Goal: Task Accomplishment & Management: Manage account settings

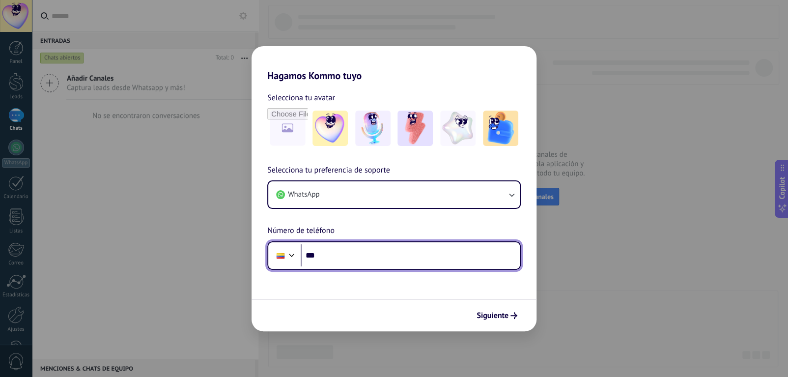
click at [375, 252] on input "***" at bounding box center [410, 255] width 219 height 23
type input "**********"
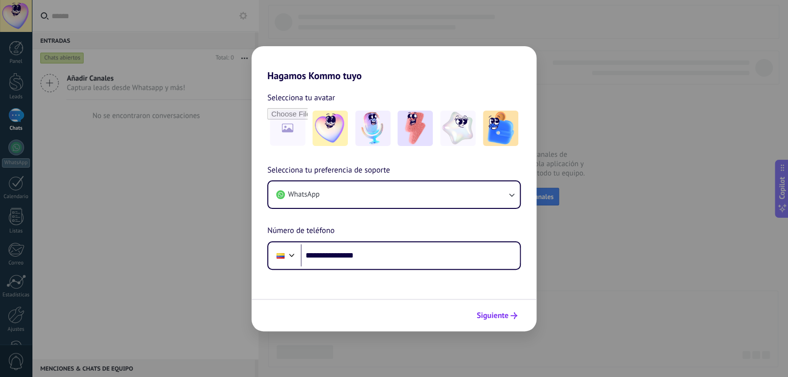
click at [500, 315] on span "Siguiente" at bounding box center [492, 315] width 32 height 7
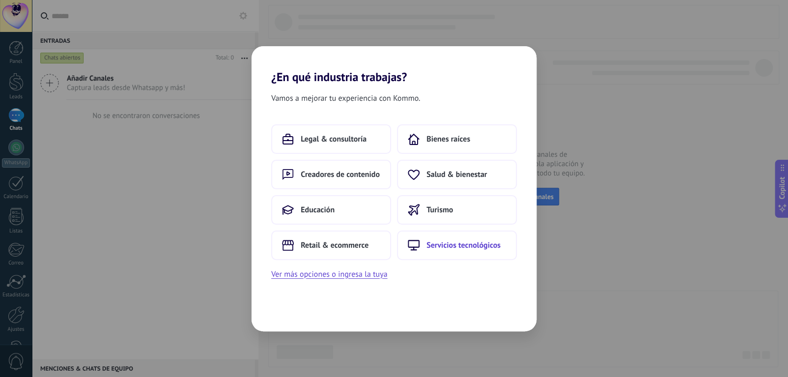
click at [484, 248] on span "Servicios tecnológicos" at bounding box center [463, 245] width 74 height 10
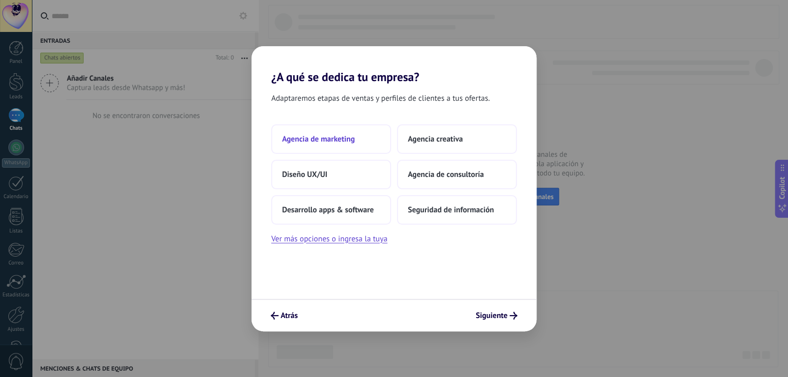
click at [352, 141] on span "Agencia de marketing" at bounding box center [318, 139] width 73 height 10
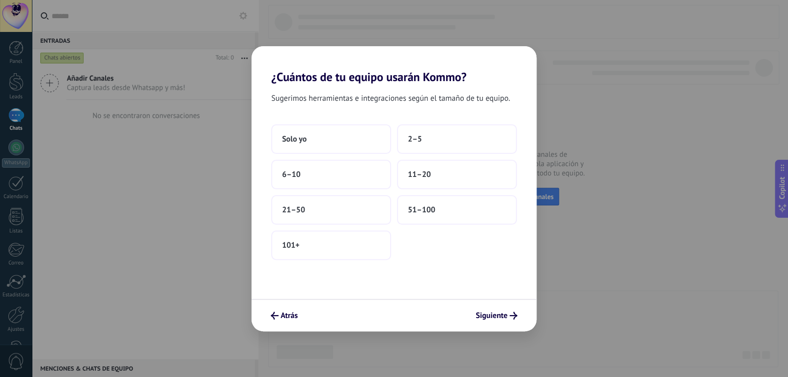
click at [352, 141] on button "Solo yo" at bounding box center [331, 138] width 120 height 29
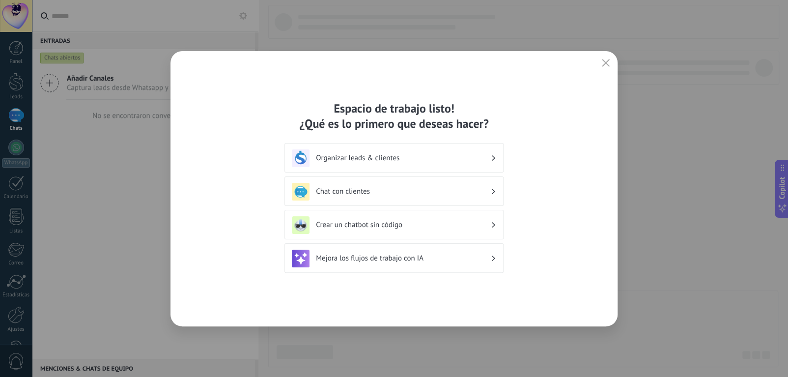
click at [389, 156] on h3 "Organizar leads & clientes" at bounding box center [403, 157] width 174 height 9
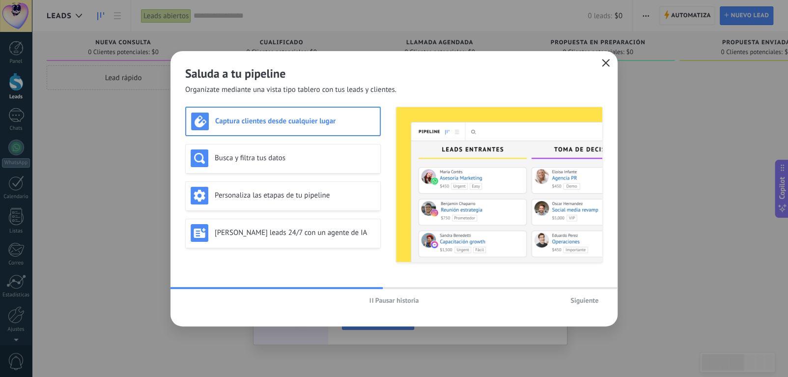
click at [605, 65] on icon "button" at bounding box center [606, 63] width 8 height 8
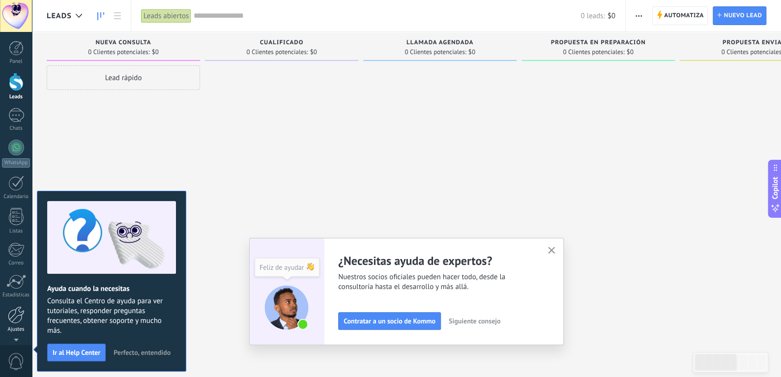
click at [18, 309] on div at bounding box center [16, 314] width 17 height 17
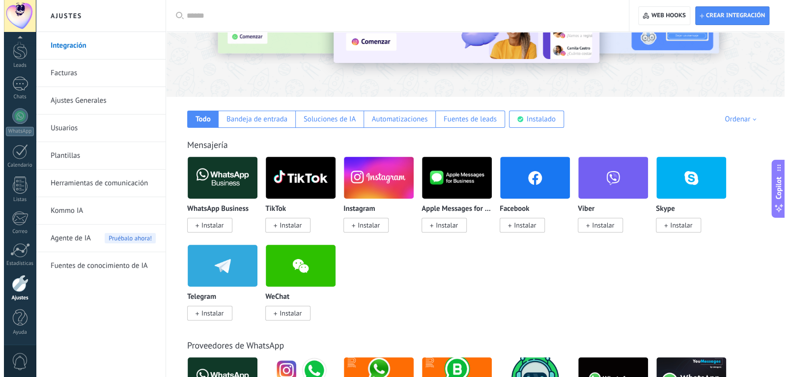
scroll to position [98, 0]
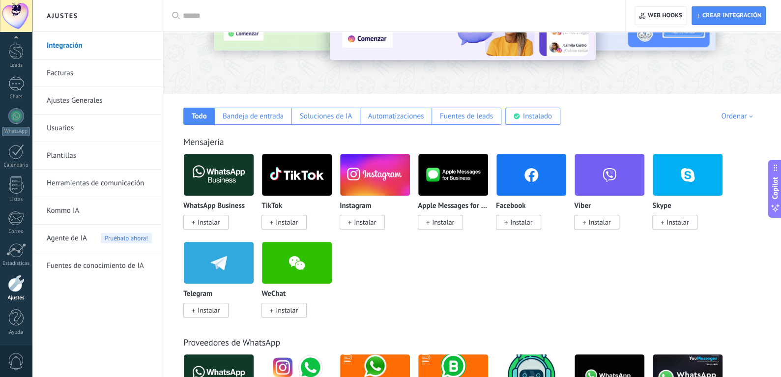
click at [204, 224] on span "Instalar" at bounding box center [208, 222] width 22 height 9
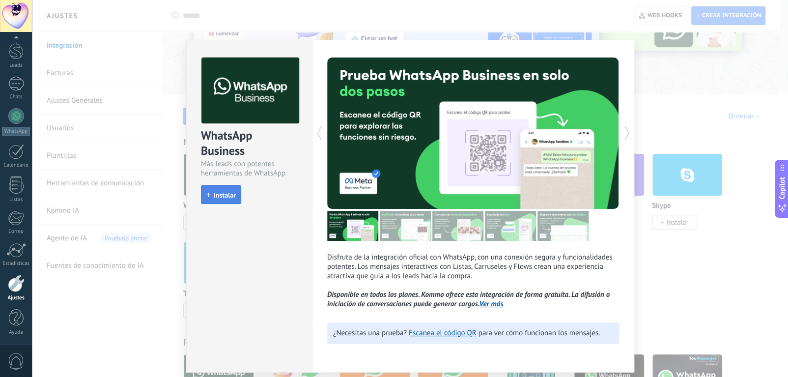
click at [228, 195] on span "Instalar" at bounding box center [225, 195] width 22 height 7
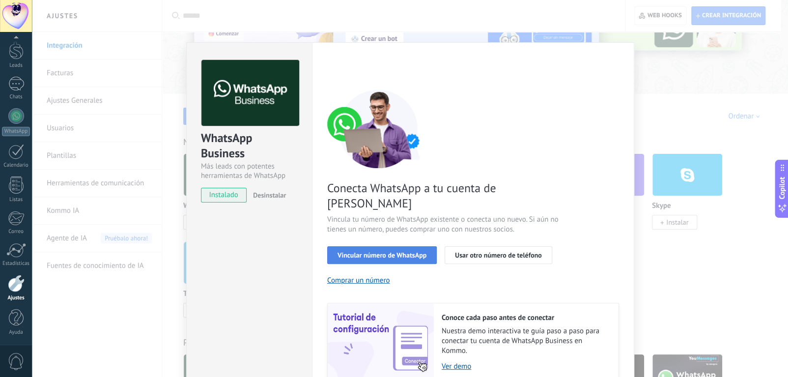
click at [404, 252] on span "Vincular número de WhatsApp" at bounding box center [381, 255] width 89 height 7
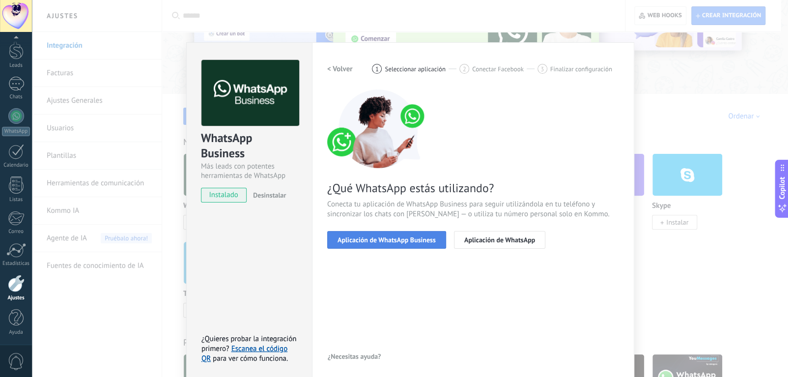
click at [409, 239] on span "Aplicación de WhatsApp Business" at bounding box center [386, 239] width 98 height 7
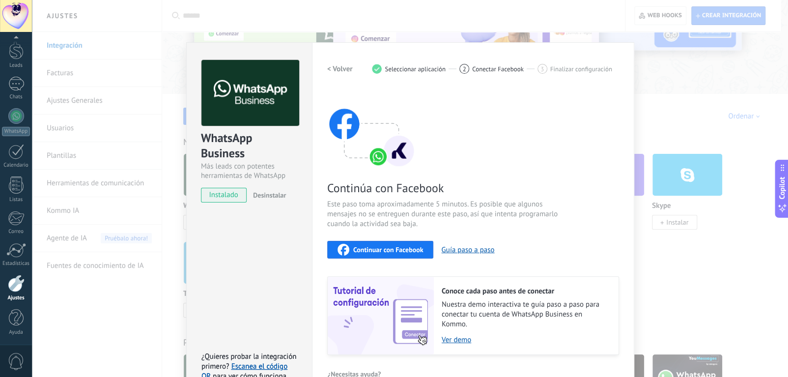
click at [405, 250] on span "Continuar con Facebook" at bounding box center [388, 249] width 70 height 7
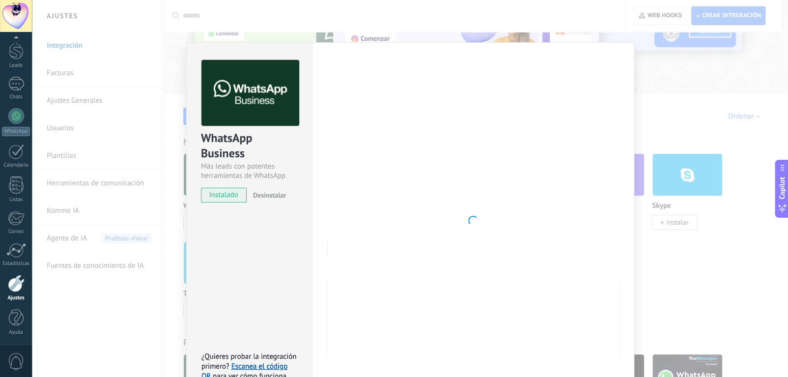
click at [409, 232] on div at bounding box center [473, 220] width 292 height 321
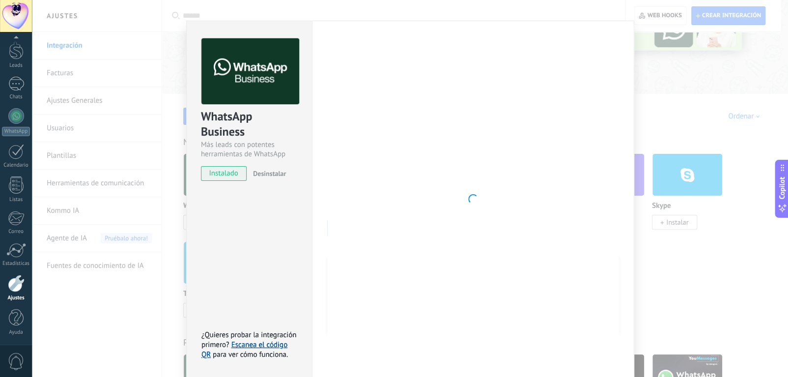
click at [225, 169] on span "instalado" at bounding box center [223, 173] width 45 height 15
click at [17, 280] on div at bounding box center [16, 283] width 17 height 17
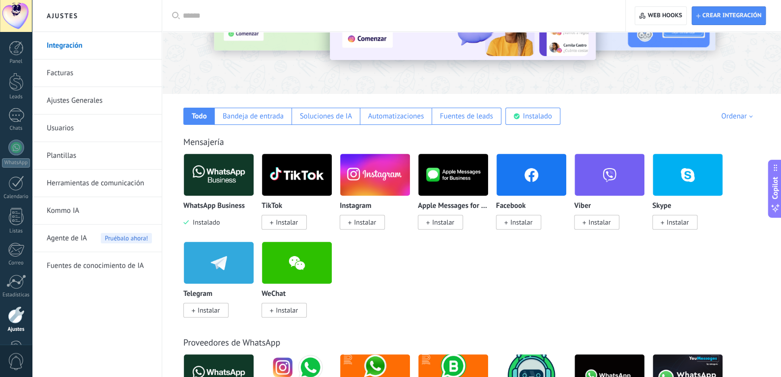
click at [216, 182] on img at bounding box center [219, 175] width 70 height 48
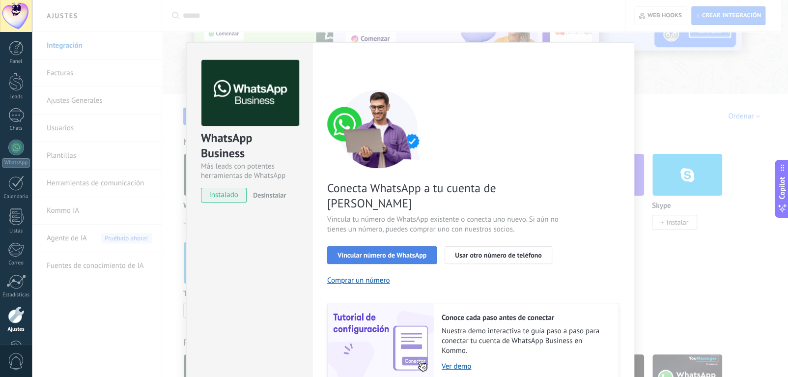
click at [407, 252] on span "Vincular número de WhatsApp" at bounding box center [381, 255] width 89 height 7
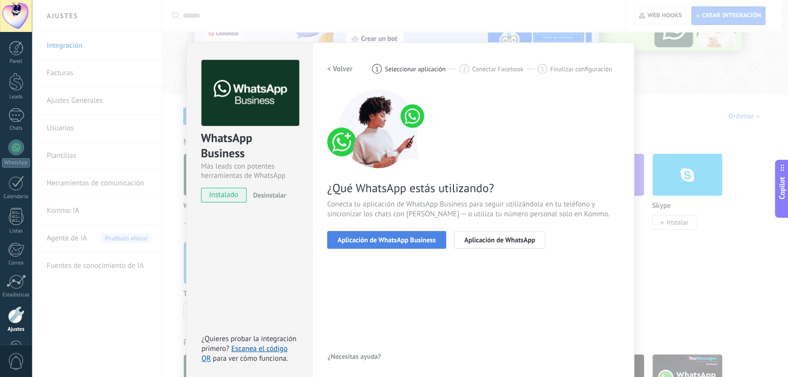
click at [409, 236] on span "Aplicación de WhatsApp Business" at bounding box center [386, 239] width 98 height 7
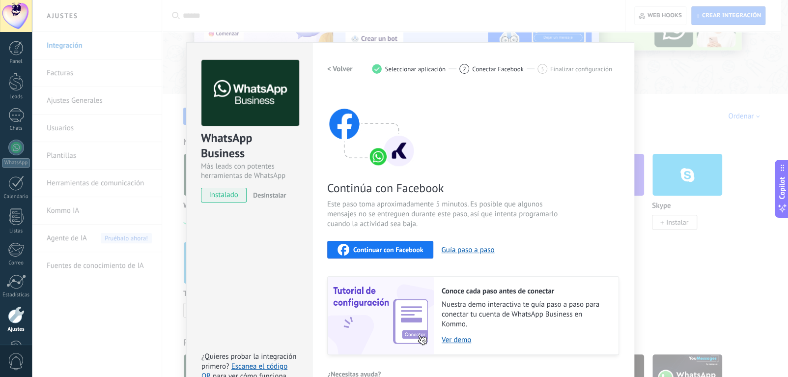
click at [398, 247] on span "Continuar con Facebook" at bounding box center [388, 249] width 70 height 7
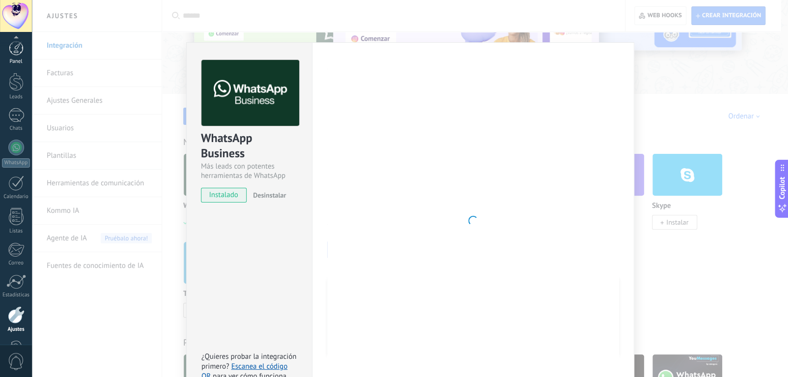
scroll to position [31, 0]
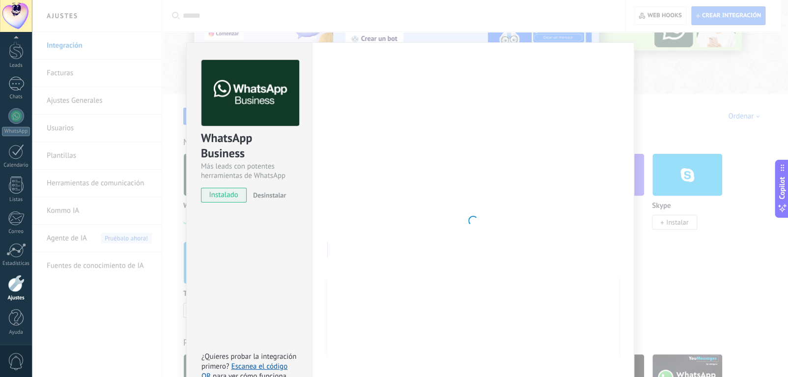
click at [494, 173] on div at bounding box center [473, 220] width 292 height 321
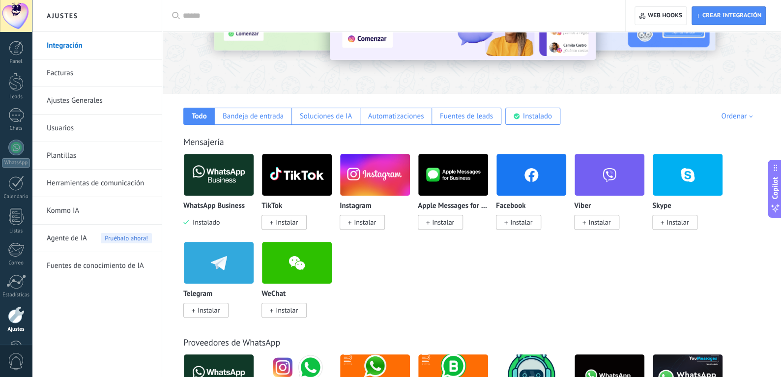
click at [208, 167] on img at bounding box center [219, 175] width 70 height 48
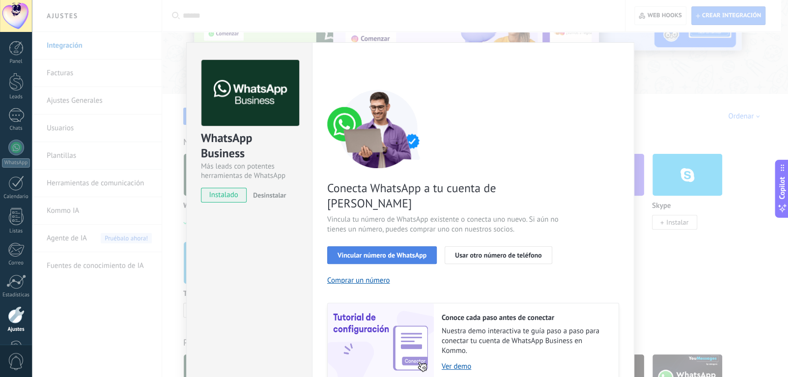
click at [408, 252] on span "Vincular número de WhatsApp" at bounding box center [381, 255] width 89 height 7
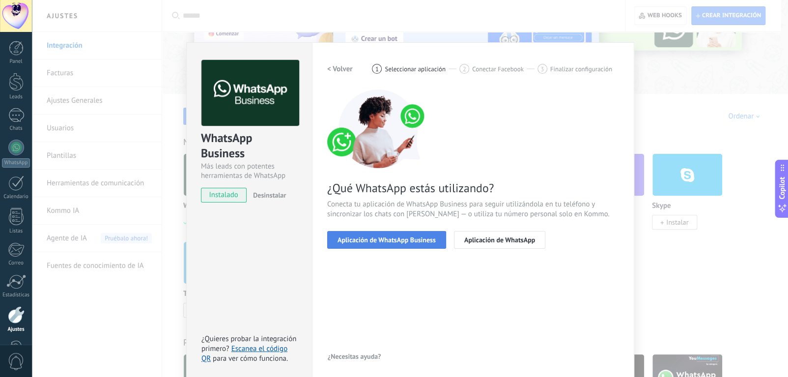
click at [403, 242] on span "Aplicación de WhatsApp Business" at bounding box center [386, 239] width 98 height 7
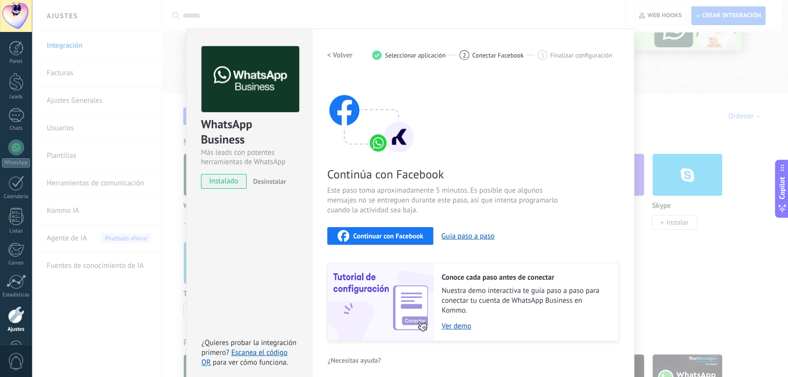
scroll to position [22, 0]
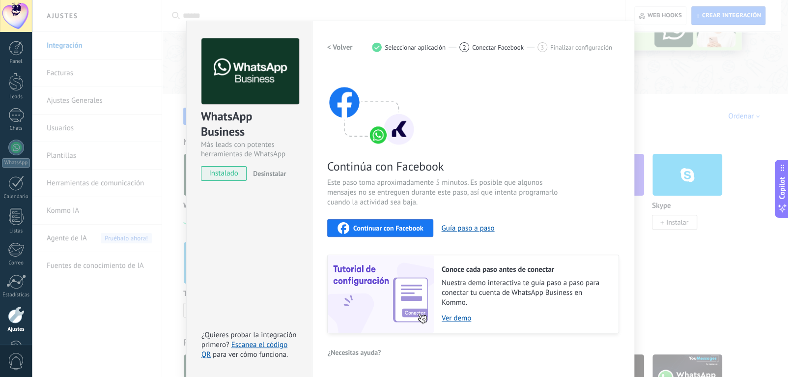
click at [406, 220] on button "Continuar con Facebook" at bounding box center [380, 228] width 107 height 18
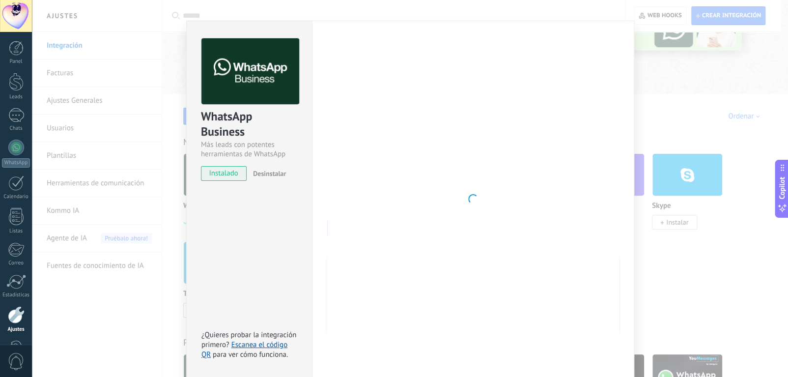
scroll to position [4, 0]
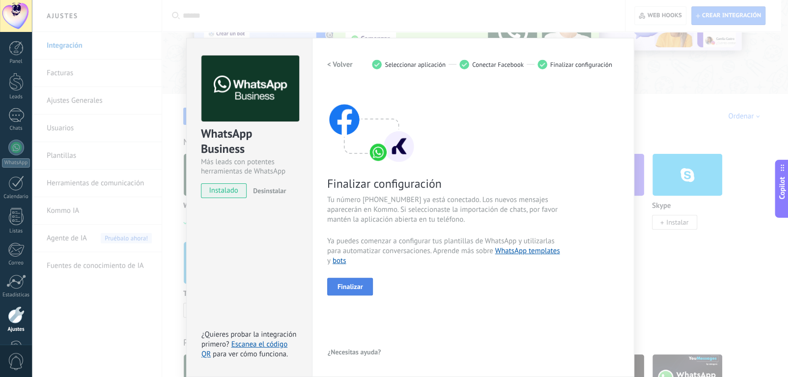
click at [347, 290] on span "Finalizar" at bounding box center [350, 286] width 26 height 7
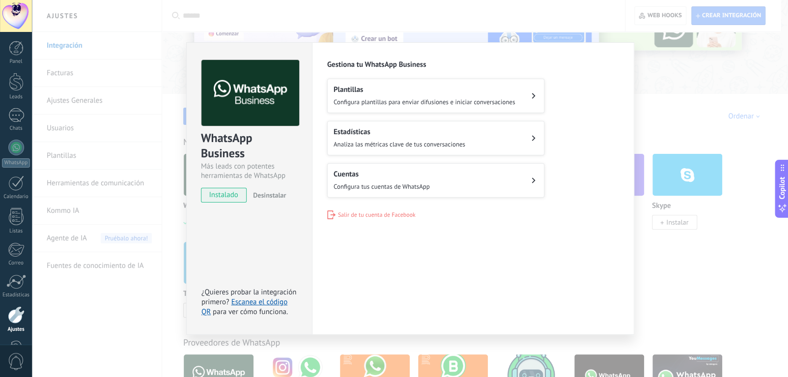
click at [423, 99] on span "Configura plantillas para enviar difusiones e iniciar conversaciones" at bounding box center [425, 102] width 182 height 8
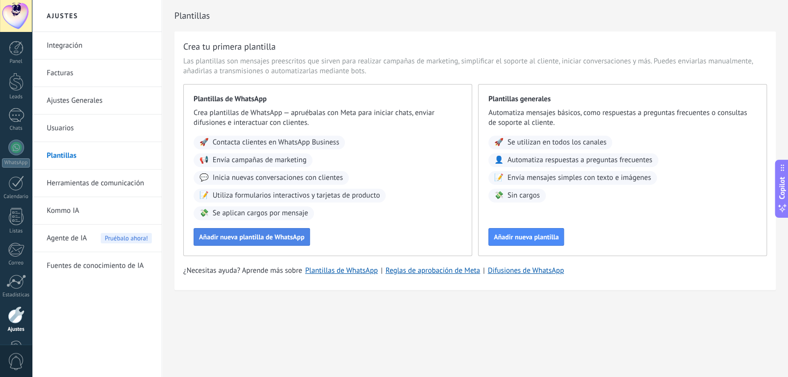
click at [268, 239] on span "Añadir nueva plantilla de WhatsApp" at bounding box center [252, 236] width 106 height 7
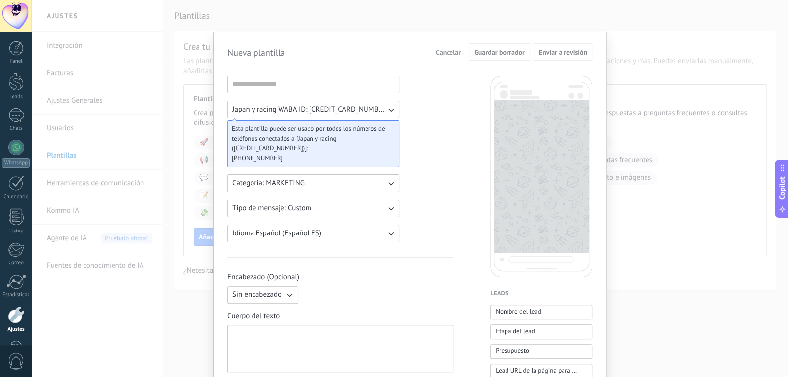
click at [270, 53] on h2 "Nueva plantilla" at bounding box center [255, 52] width 57 height 11
click at [445, 51] on span "Cancelar" at bounding box center [448, 52] width 25 height 7
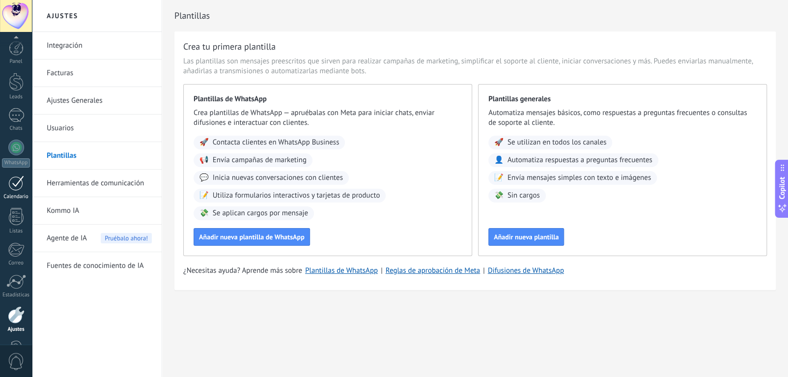
scroll to position [31, 0]
click at [13, 147] on div at bounding box center [16, 151] width 16 height 15
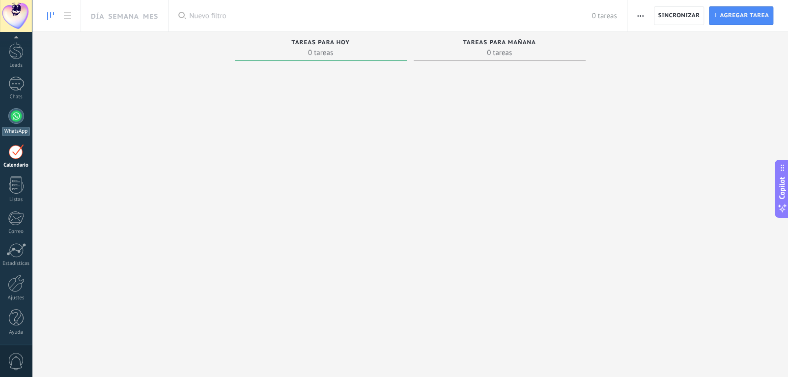
click at [13, 113] on div at bounding box center [16, 116] width 16 height 16
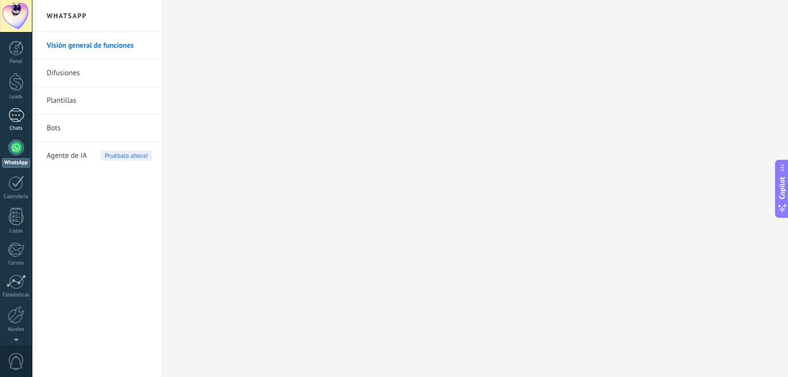
click at [22, 112] on div at bounding box center [16, 115] width 16 height 14
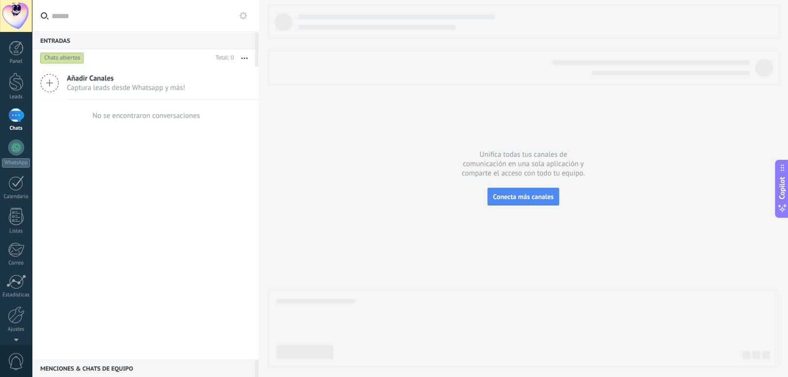
click at [77, 57] on div "Chats abiertos" at bounding box center [62, 58] width 44 height 12
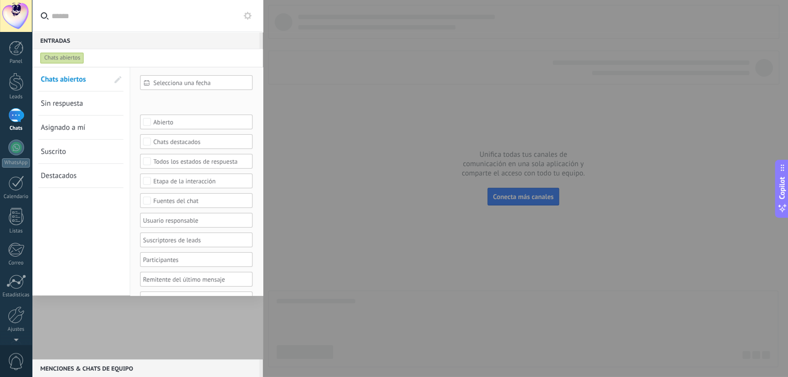
click at [77, 57] on div "Chats abiertos" at bounding box center [62, 58] width 44 height 12
click at [12, 140] on div at bounding box center [16, 148] width 16 height 16
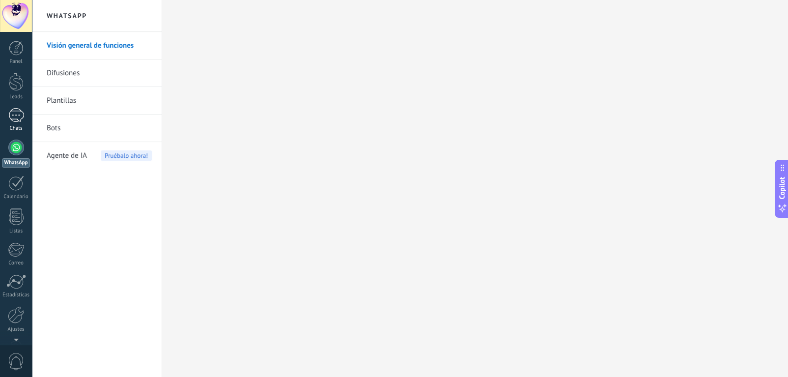
click at [14, 113] on div at bounding box center [16, 115] width 16 height 14
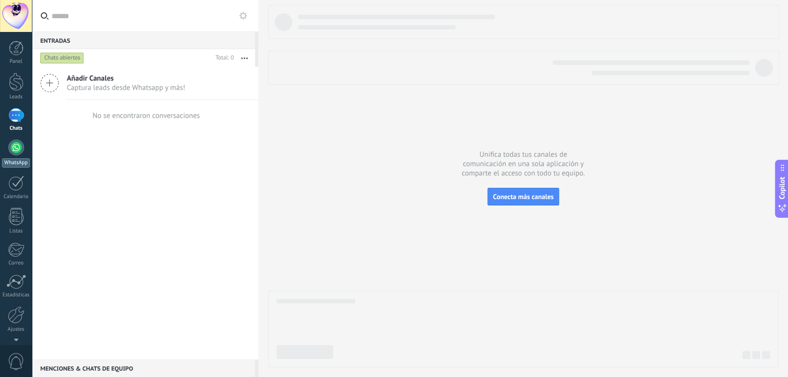
click at [15, 147] on div at bounding box center [16, 148] width 16 height 16
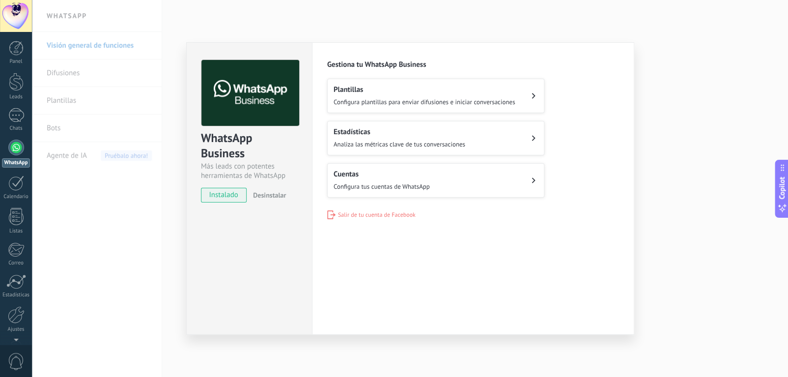
click at [432, 186] on button "Cuentas Configura tus cuentas de WhatsApp" at bounding box center [435, 180] width 217 height 34
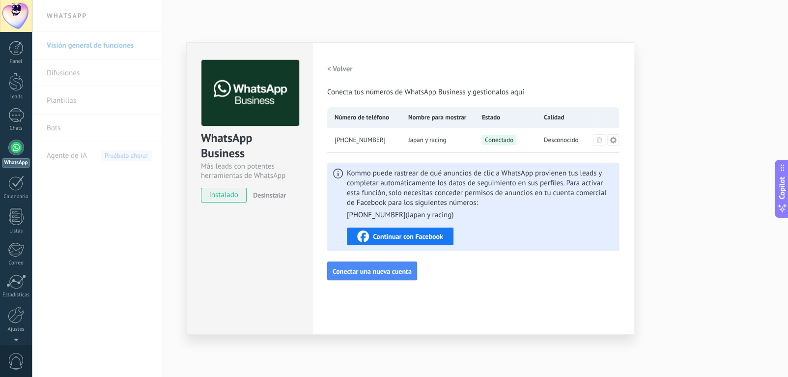
click at [341, 64] on h2 "< Volver" at bounding box center [340, 68] width 26 height 9
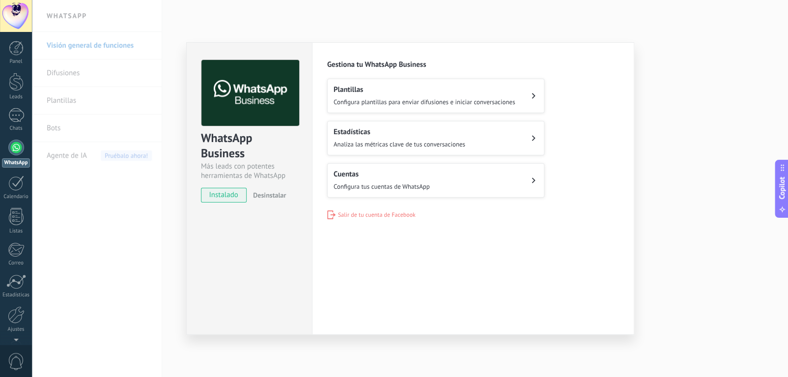
click at [268, 12] on div "WhatsApp Business Más leads con potentes herramientas de WhatsApp instalado Des…" at bounding box center [410, 188] width 756 height 377
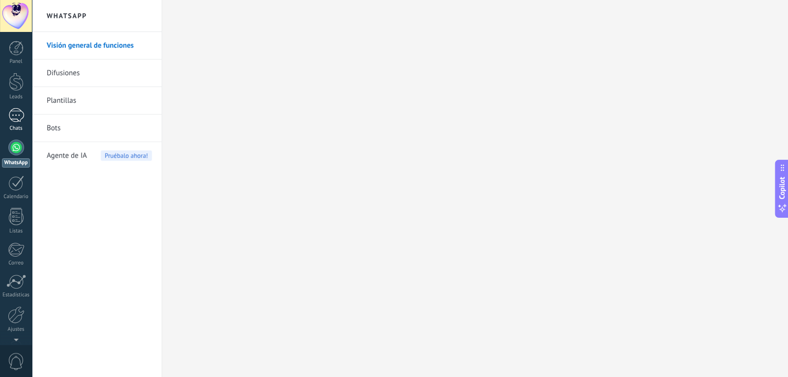
click at [17, 111] on div at bounding box center [16, 115] width 16 height 14
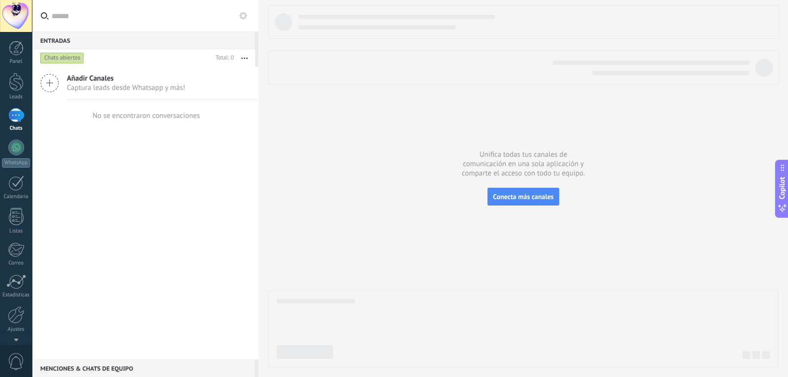
click at [104, 77] on span "Añadir Canales" at bounding box center [126, 78] width 118 height 9
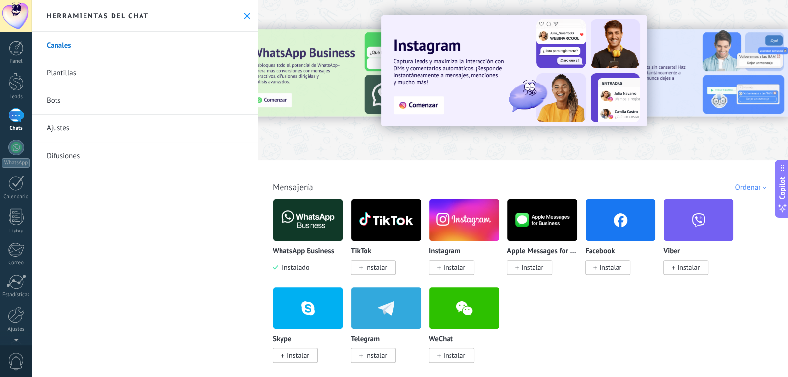
click at [16, 110] on div at bounding box center [16, 115] width 16 height 14
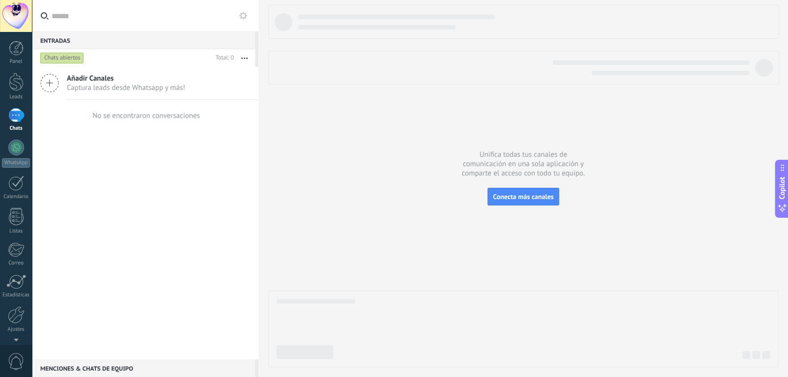
click at [65, 56] on div "Chats abiertos" at bounding box center [62, 58] width 44 height 12
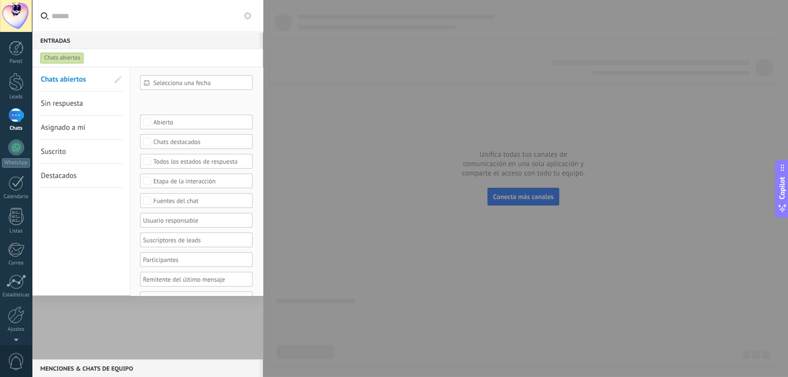
click at [62, 99] on span "Sin respuesta" at bounding box center [62, 103] width 42 height 9
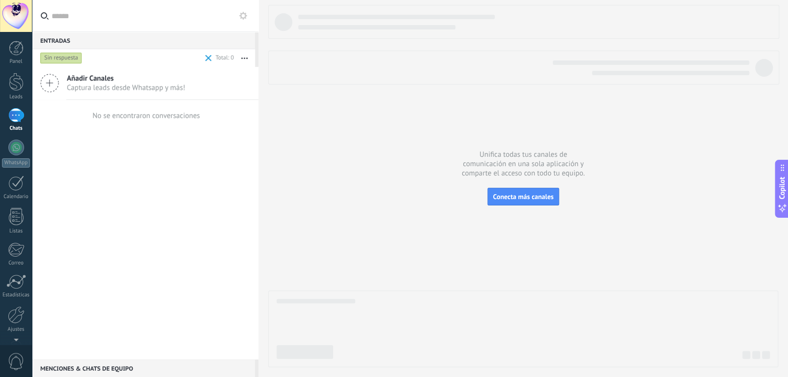
click at [62, 58] on div "Sin respuesta" at bounding box center [61, 58] width 42 height 12
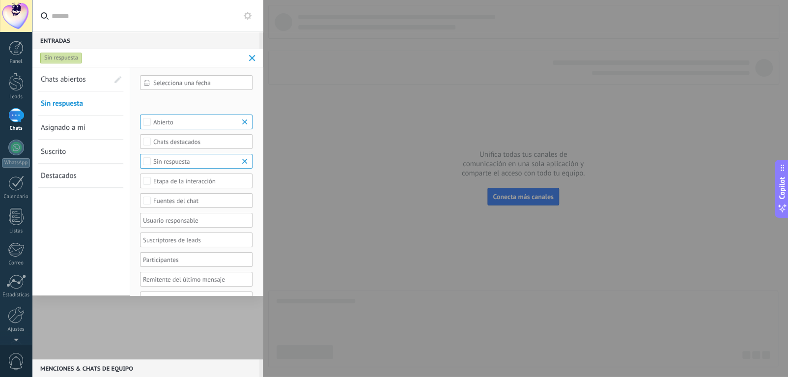
click at [62, 78] on span "Chats abiertos" at bounding box center [63, 79] width 45 height 9
